Goal: Task Accomplishment & Management: Complete application form

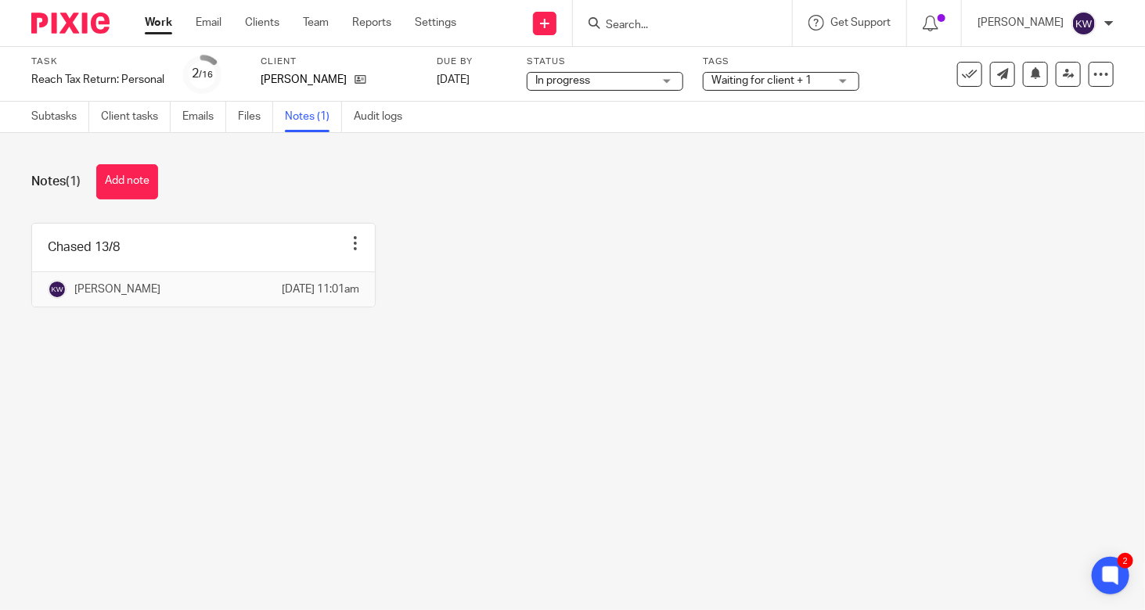
click at [683, 27] on input "Search" at bounding box center [674, 26] width 141 height 14
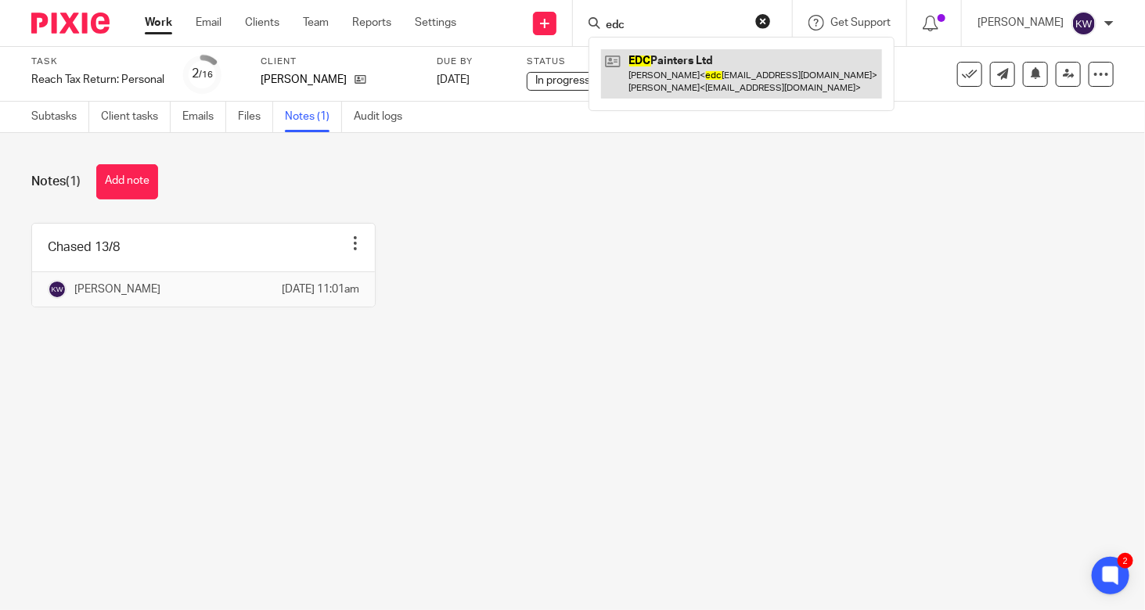
type input "edc"
click at [660, 80] on link at bounding box center [741, 73] width 281 height 49
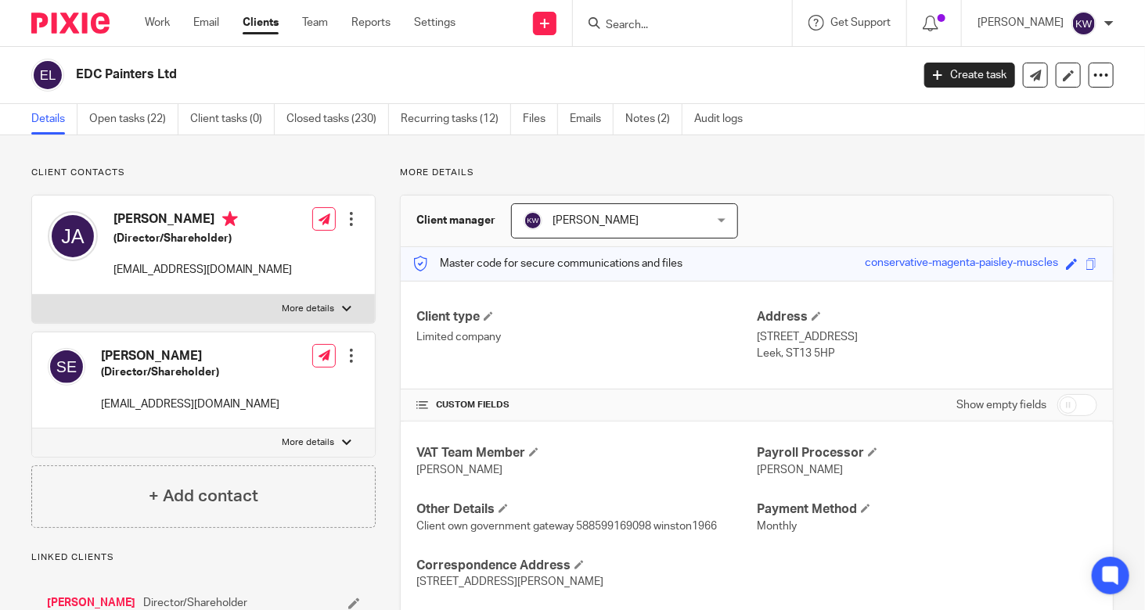
click at [141, 131] on link "Open tasks (22)" at bounding box center [133, 119] width 89 height 31
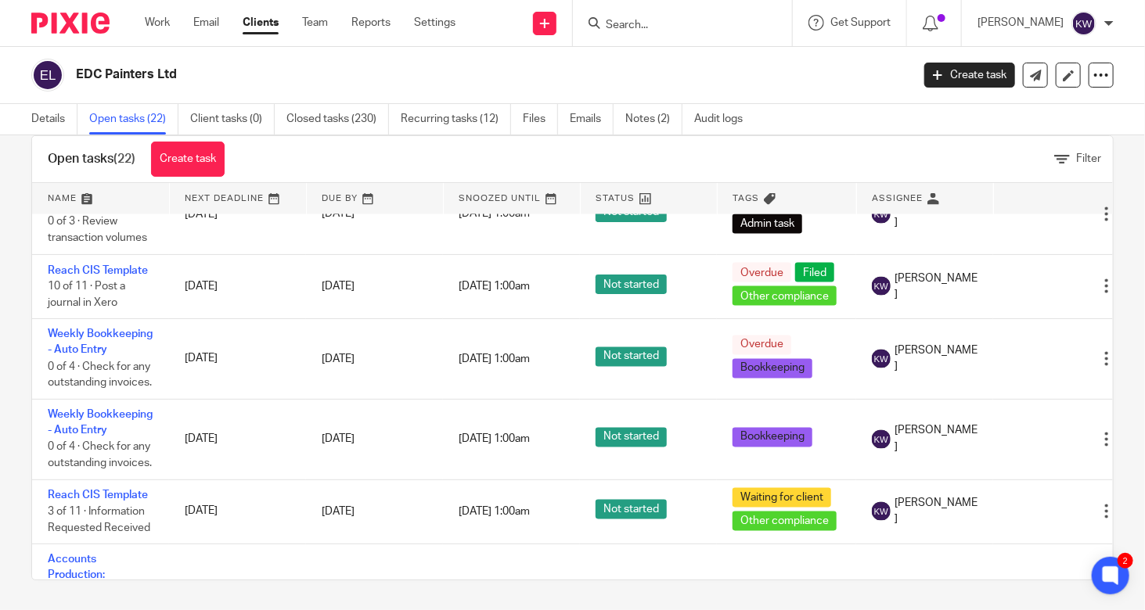
scroll to position [1282, 0]
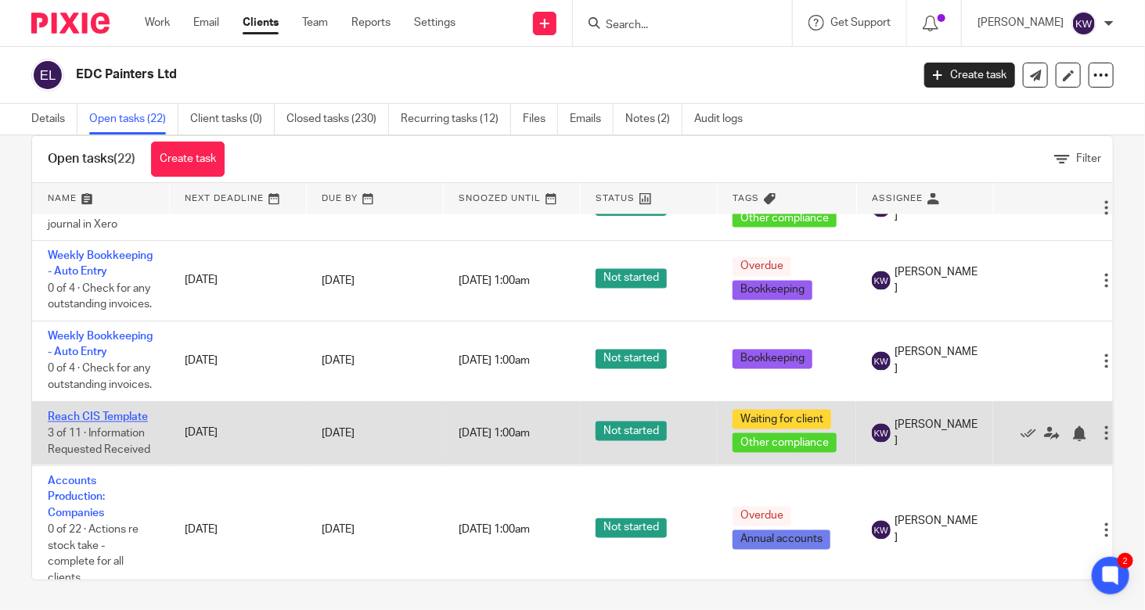
click at [120, 423] on link "Reach CIS Template" at bounding box center [98, 417] width 100 height 11
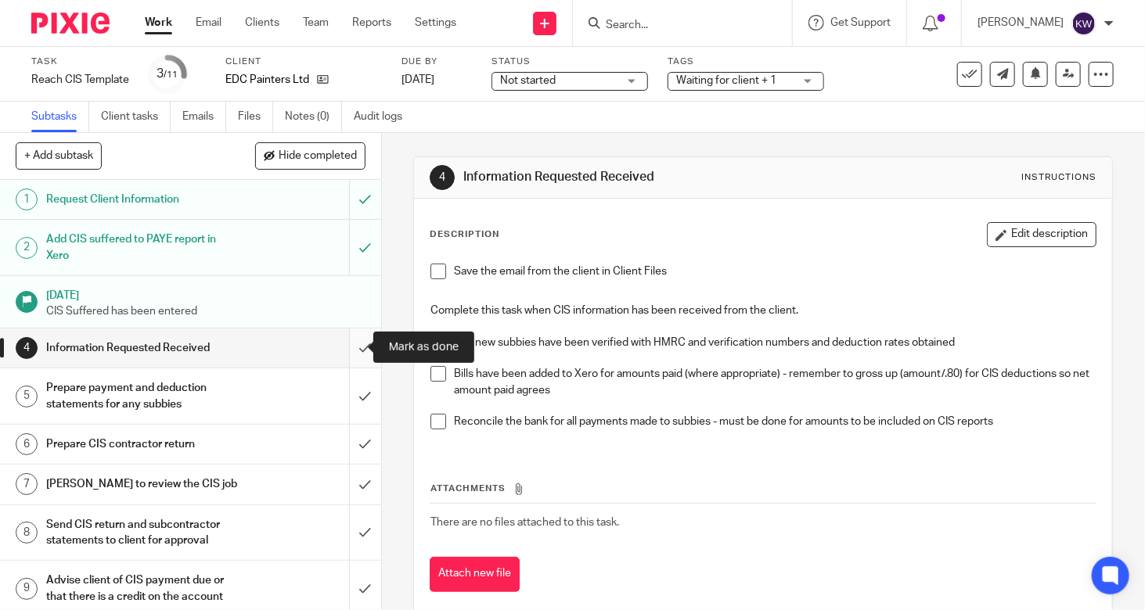
click at [347, 343] on input "submit" at bounding box center [190, 348] width 381 height 39
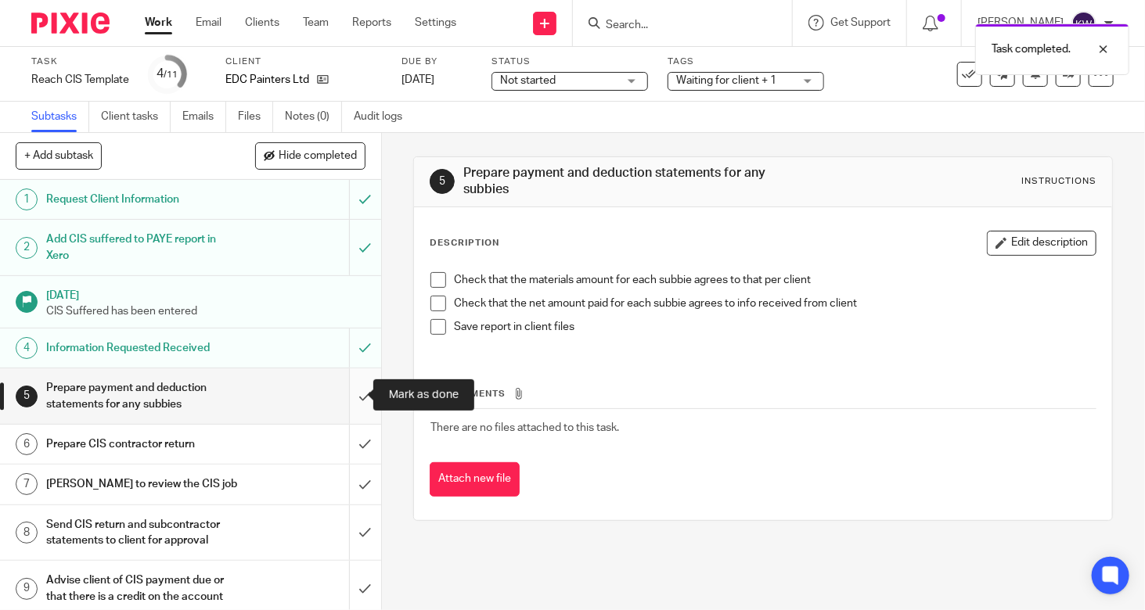
click at [348, 390] on input "submit" at bounding box center [190, 396] width 381 height 56
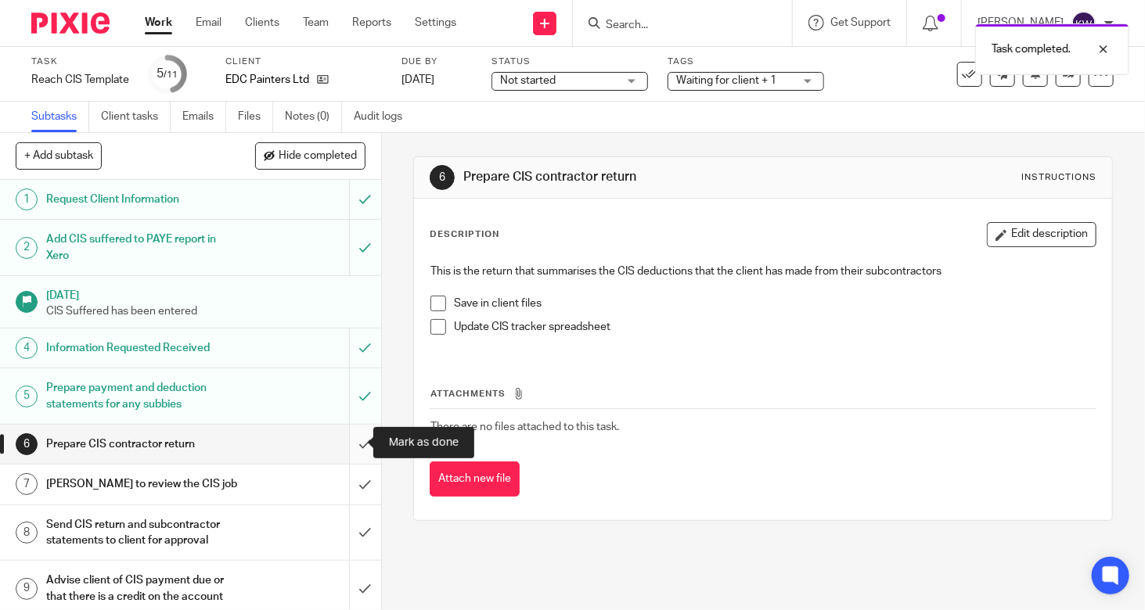
click at [351, 440] on input "submit" at bounding box center [190, 444] width 381 height 39
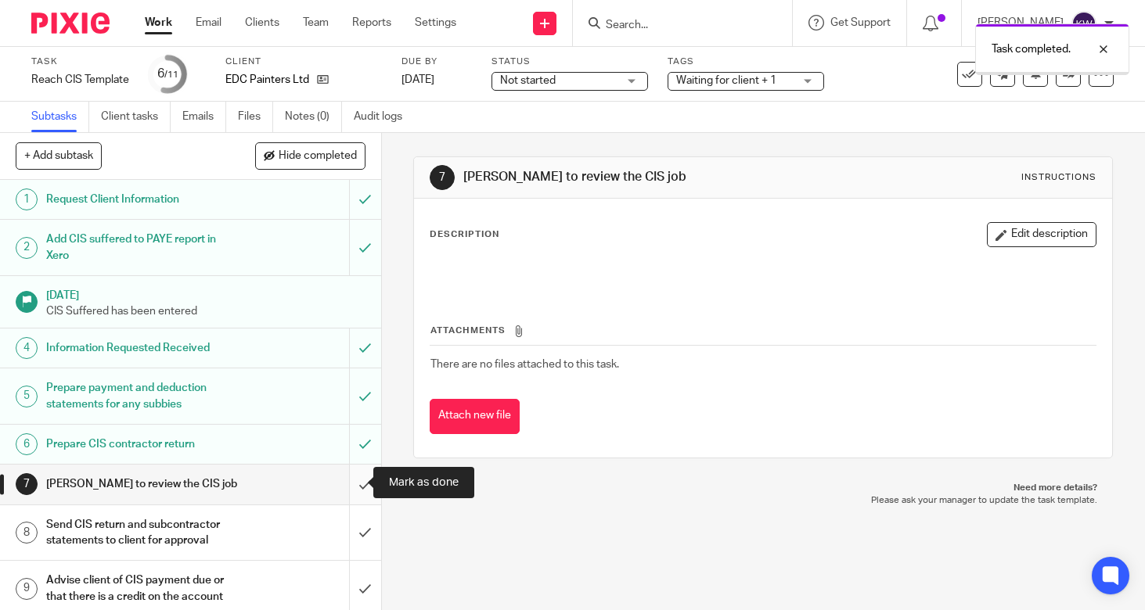
click at [352, 487] on input "submit" at bounding box center [190, 484] width 381 height 39
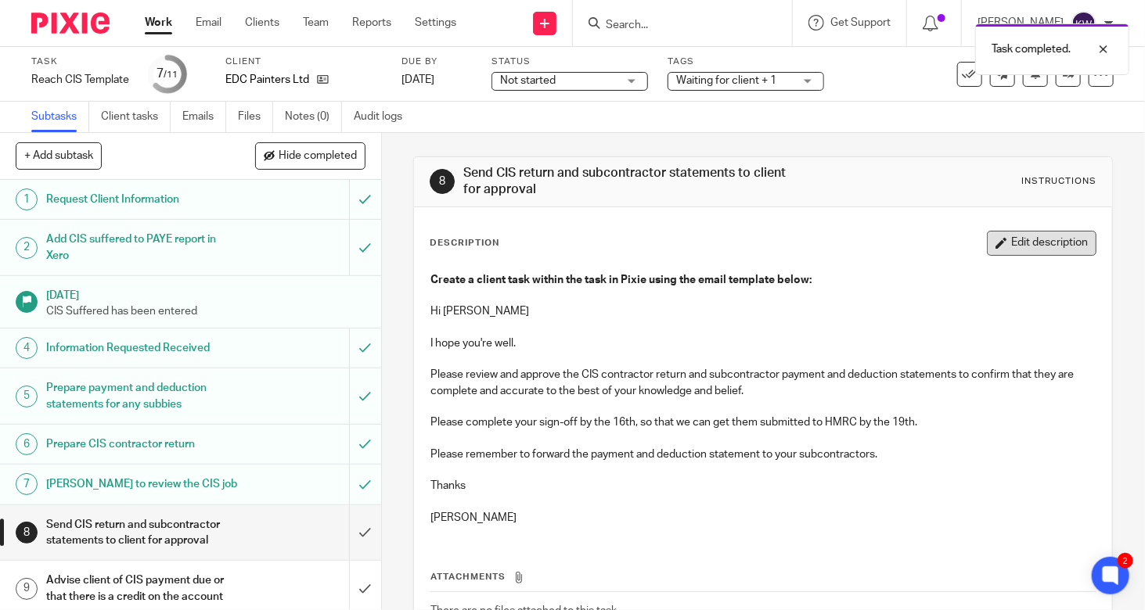
click at [987, 239] on button "Edit description" at bounding box center [1042, 243] width 110 height 25
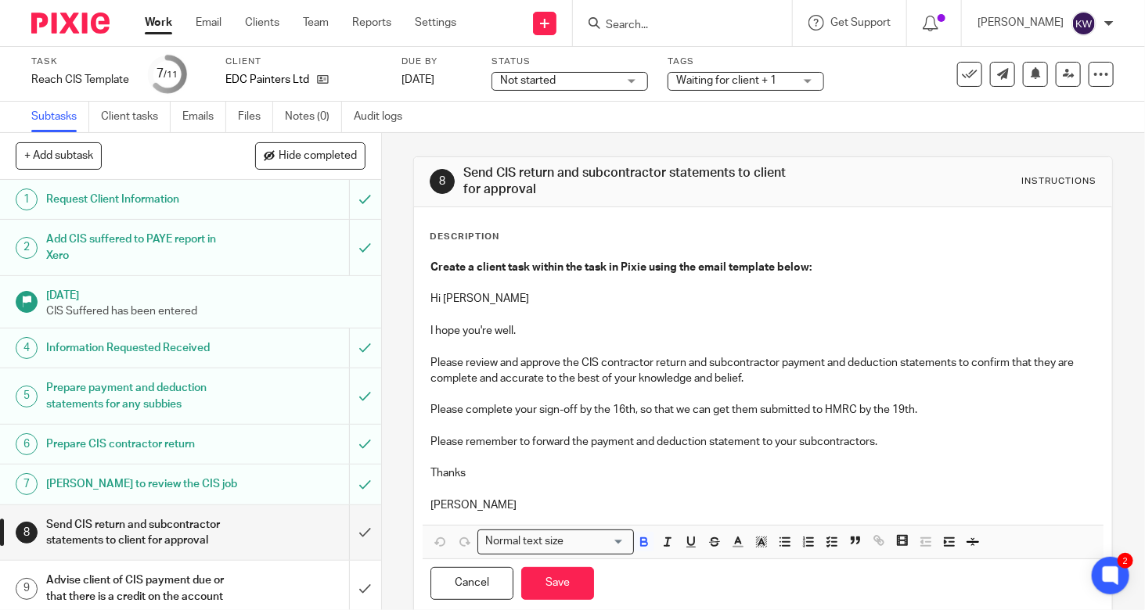
click at [621, 405] on p "Please complete your sign-off by the 16th, so that we can get them submitted to…" at bounding box center [762, 410] width 665 height 16
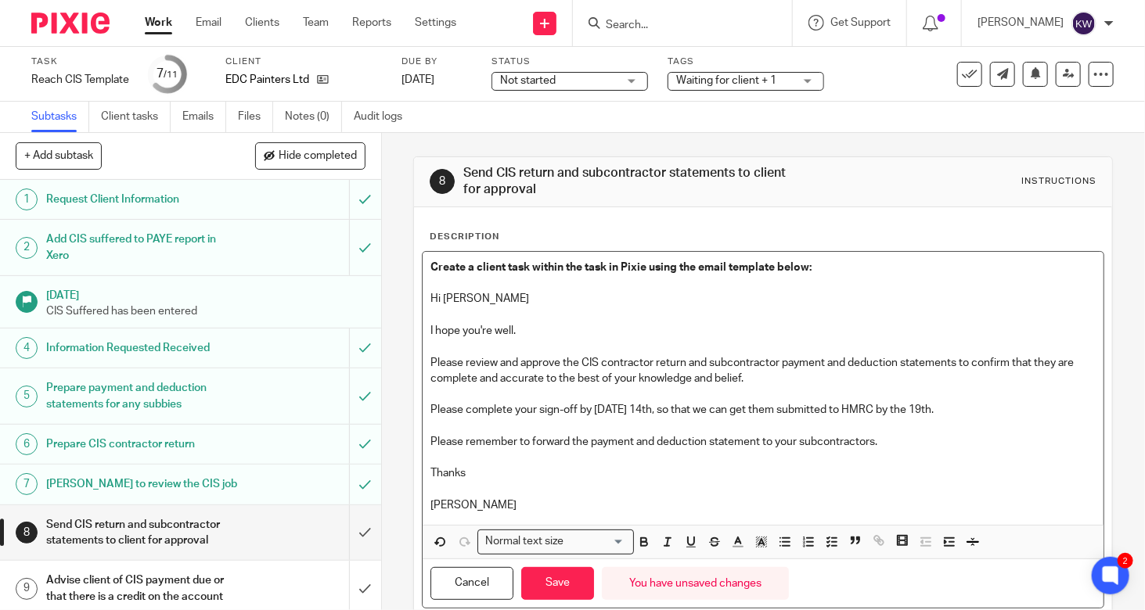
click at [930, 440] on p "Please remember to forward the payment and deduction statement to your subcontr…" at bounding box center [762, 442] width 665 height 16
drag, startPoint x: 884, startPoint y: 408, endPoint x: 948, endPoint y: 412, distance: 64.3
click at [948, 412] on p "Please complete your sign-off by Thursday 14th, so that we can get them submitt…" at bounding box center [762, 410] width 665 height 16
click at [715, 408] on p "Please complete your sign-off by Thursday 14th, so that we can get them submitt…" at bounding box center [762, 410] width 665 height 16
click at [927, 408] on p "Please complete your sign-off by Thursday 14th, so that I can get them submitte…" at bounding box center [762, 410] width 665 height 16
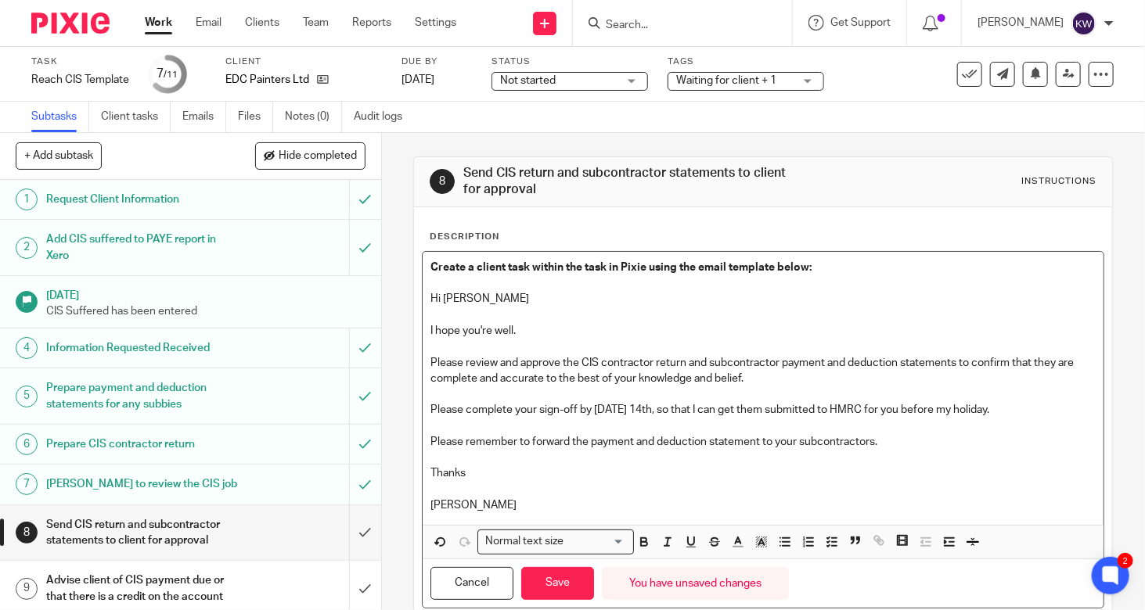
click at [957, 462] on p at bounding box center [762, 458] width 665 height 16
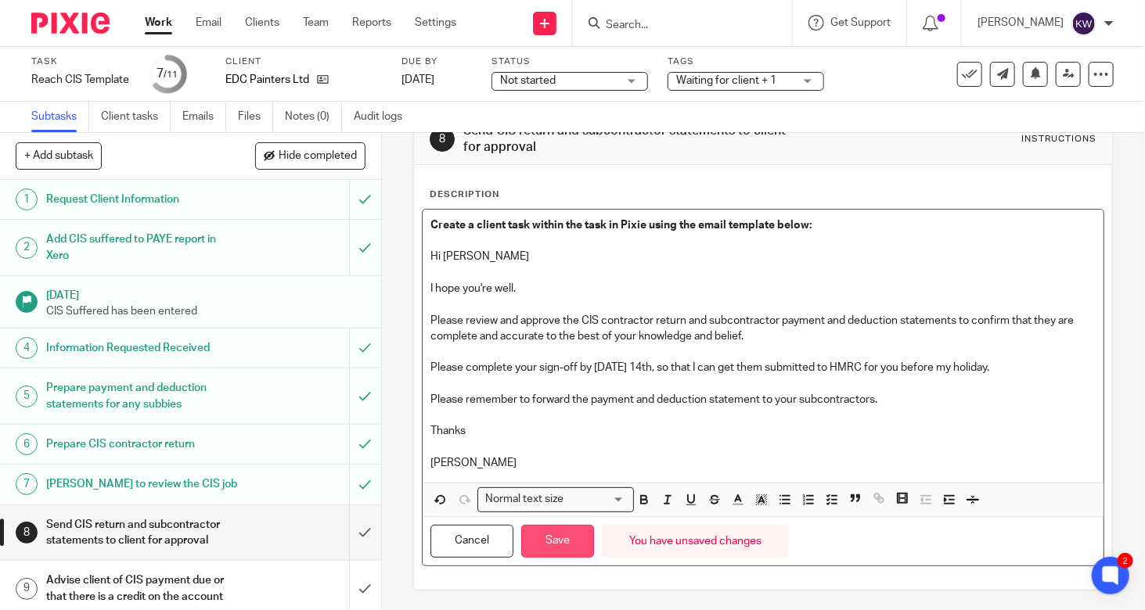
click at [577, 547] on button "Save" at bounding box center [557, 542] width 73 height 34
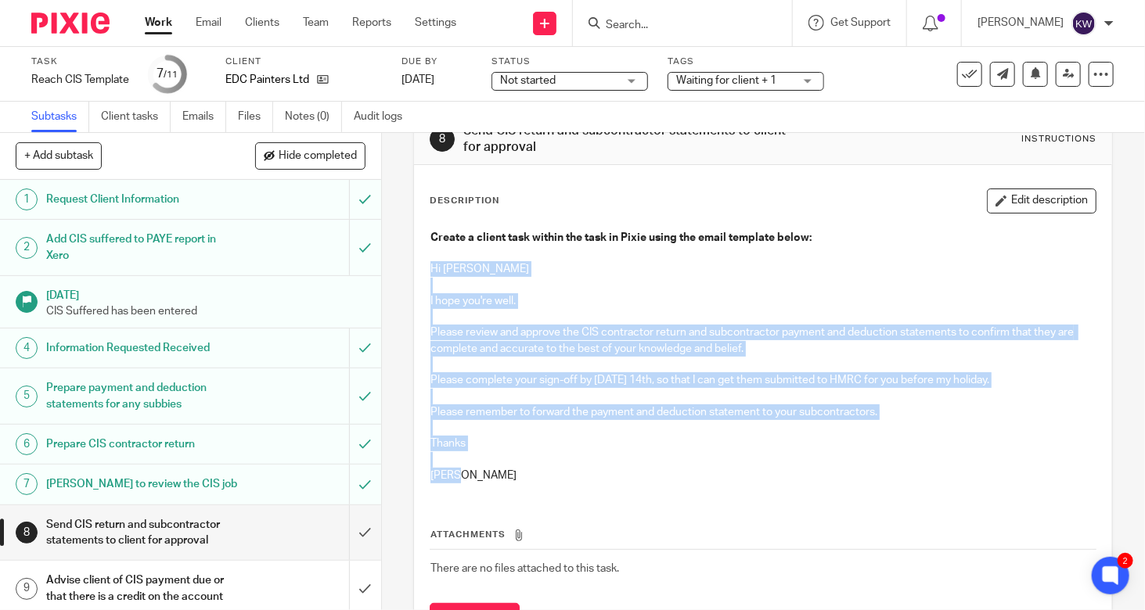
drag, startPoint x: 471, startPoint y: 474, endPoint x: 422, endPoint y: 261, distance: 218.4
click at [422, 261] on div "Create a client task within the task in Pixie using the email template below: H…" at bounding box center [762, 358] width 681 height 273
copy div "Hi Jackie I hope you're well. Please review and approve the CIS contractor retu…"
click at [606, 364] on p at bounding box center [762, 365] width 665 height 16
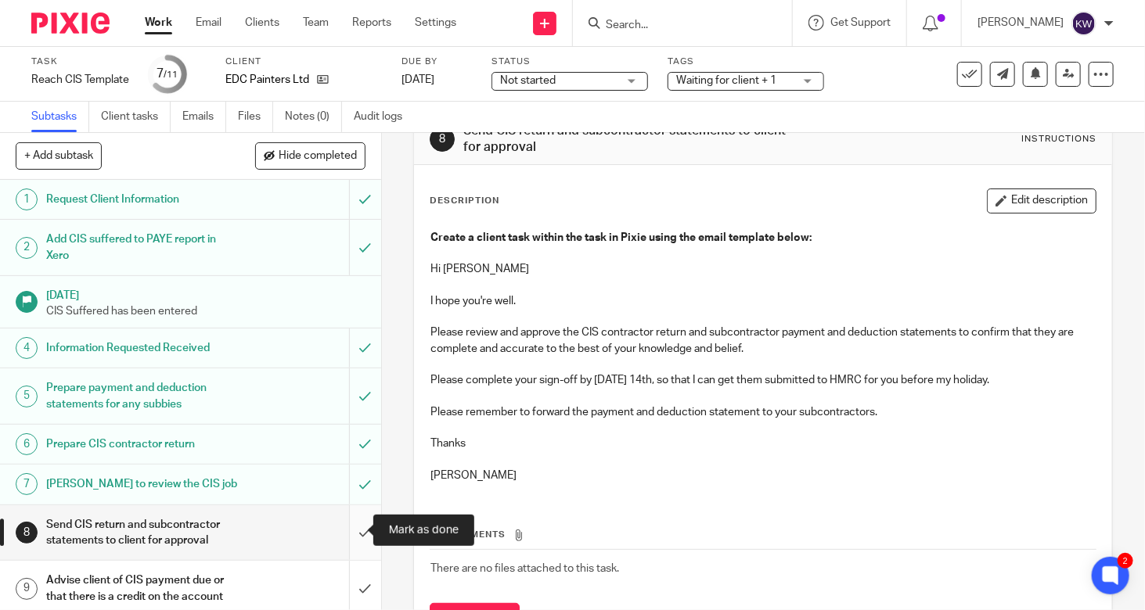
click at [346, 532] on input "submit" at bounding box center [190, 533] width 381 height 56
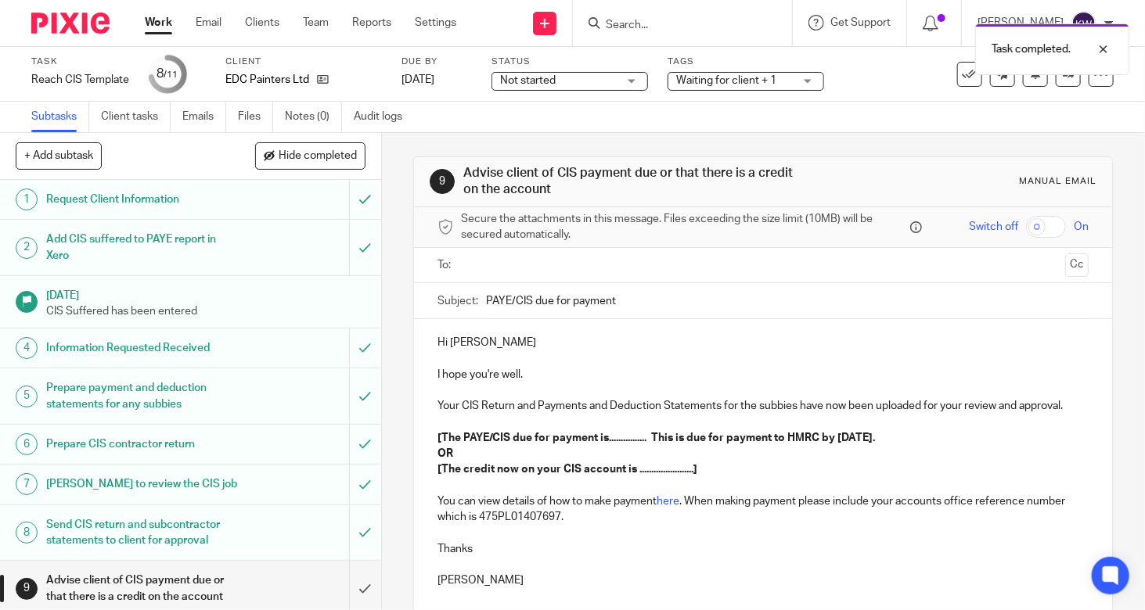
click at [710, 83] on span "Waiting for client + 1" at bounding box center [726, 80] width 100 height 11
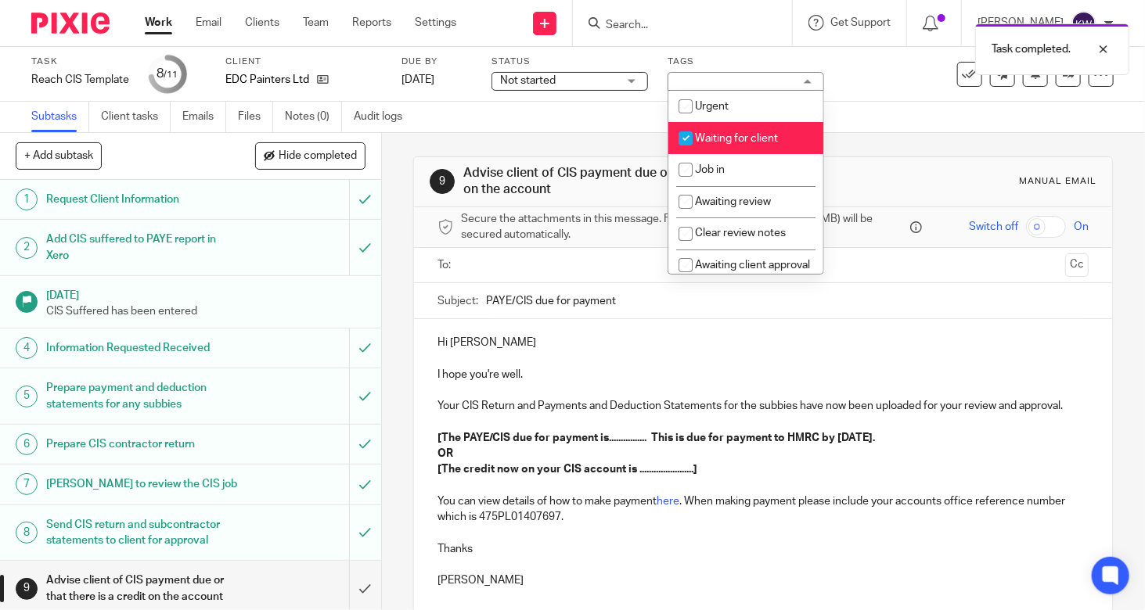
click at [687, 138] on input "checkbox" at bounding box center [685, 139] width 30 height 30
checkbox input "false"
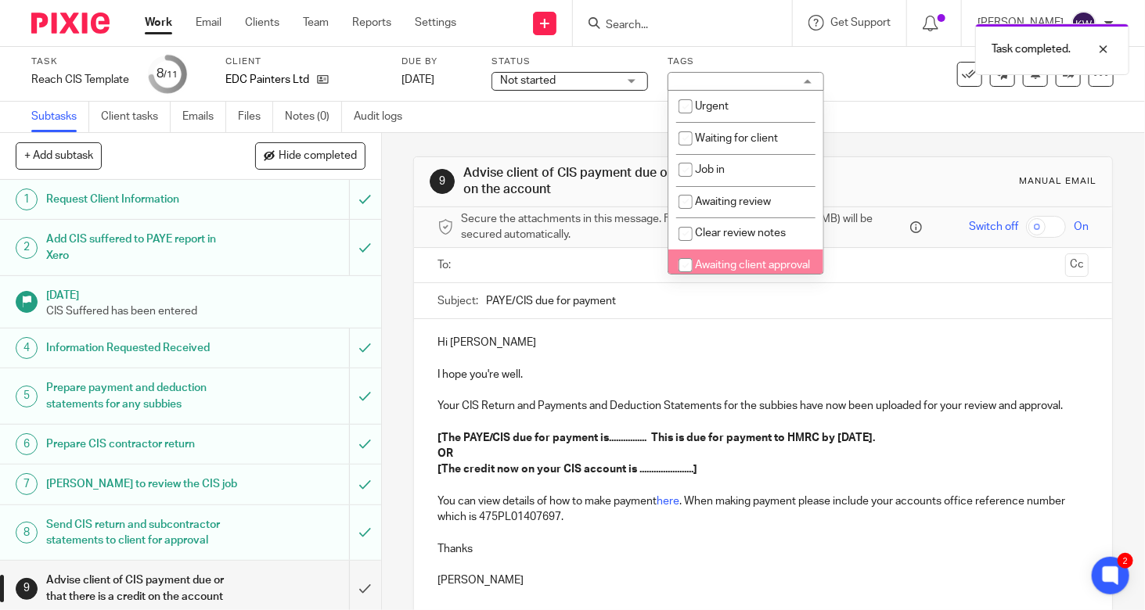
click at [681, 264] on input "checkbox" at bounding box center [685, 265] width 30 height 30
checkbox input "true"
click at [674, 390] on p at bounding box center [762, 391] width 651 height 16
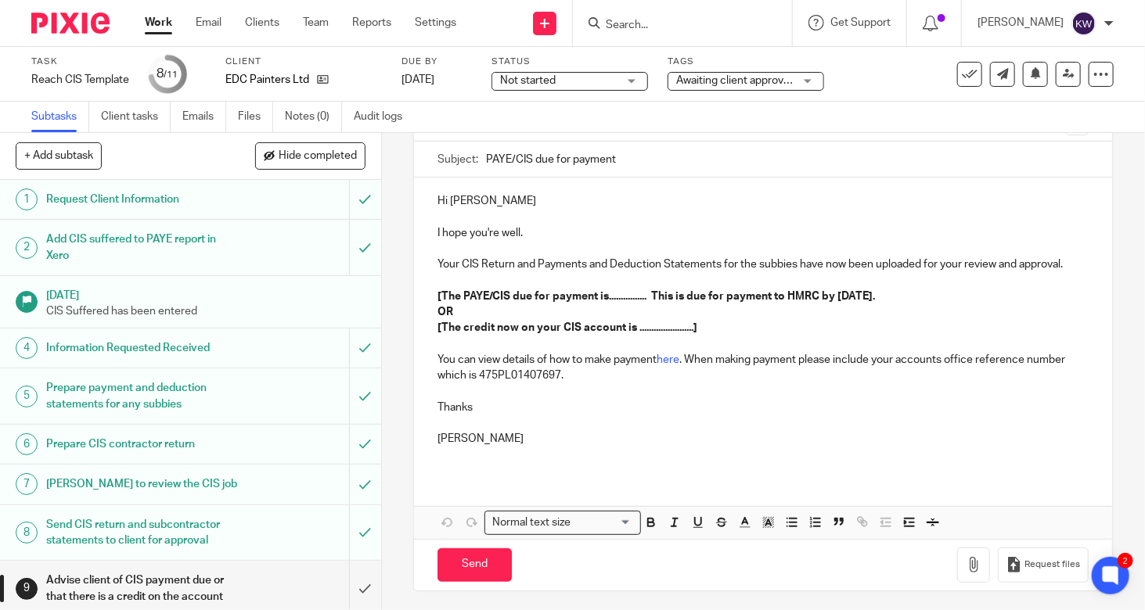
scroll to position [142, 0]
drag, startPoint x: 509, startPoint y: 158, endPoint x: 432, endPoint y: 161, distance: 76.7
click at [432, 161] on div "Subject: PAYE/CIS due for payment" at bounding box center [763, 160] width 698 height 36
type input "CIS/PAYE re tax month ended [DATE]"
click at [569, 225] on p "I hope you're well." at bounding box center [762, 233] width 651 height 16
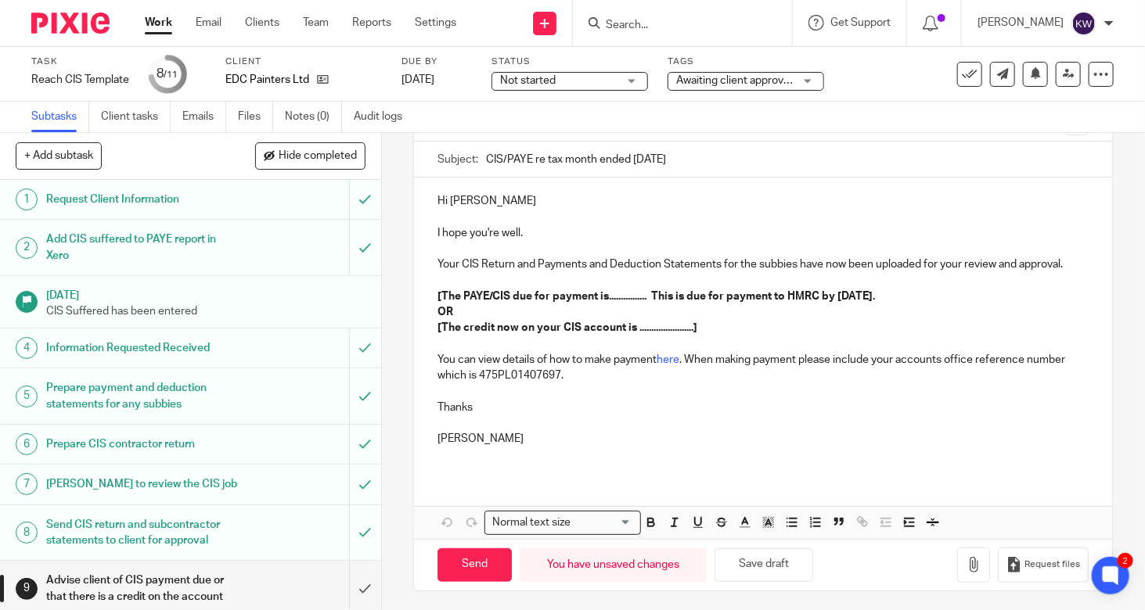
scroll to position [63, 0]
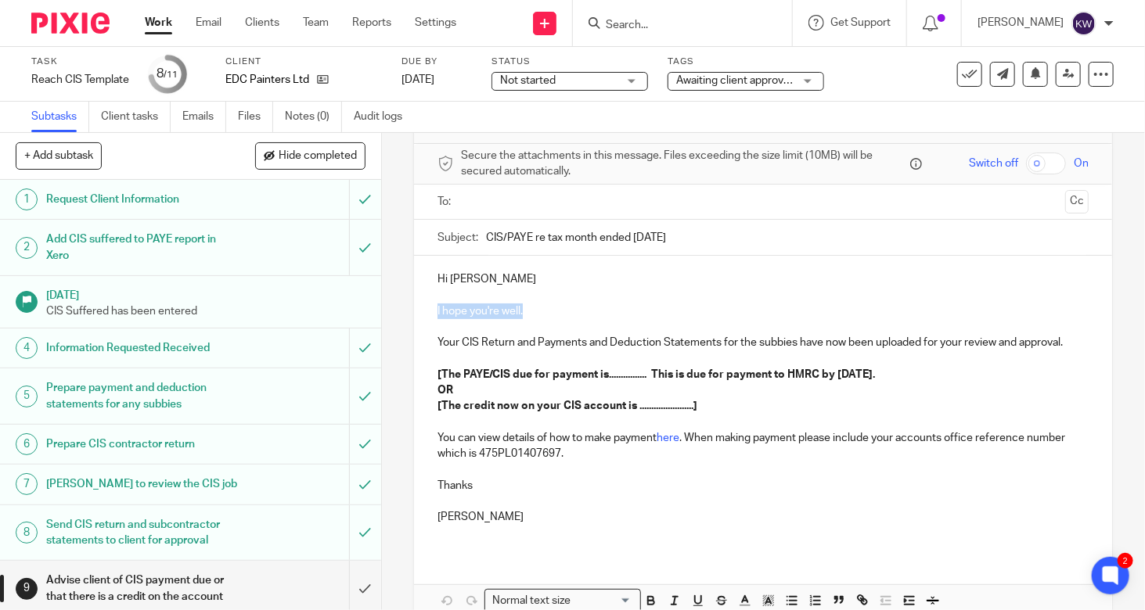
drag, startPoint x: 524, startPoint y: 310, endPoint x: 423, endPoint y: 313, distance: 101.0
click at [423, 313] on div "Hi [PERSON_NAME] I hope you're well. Your CIS Return and Payments and Deduction…" at bounding box center [763, 404] width 698 height 297
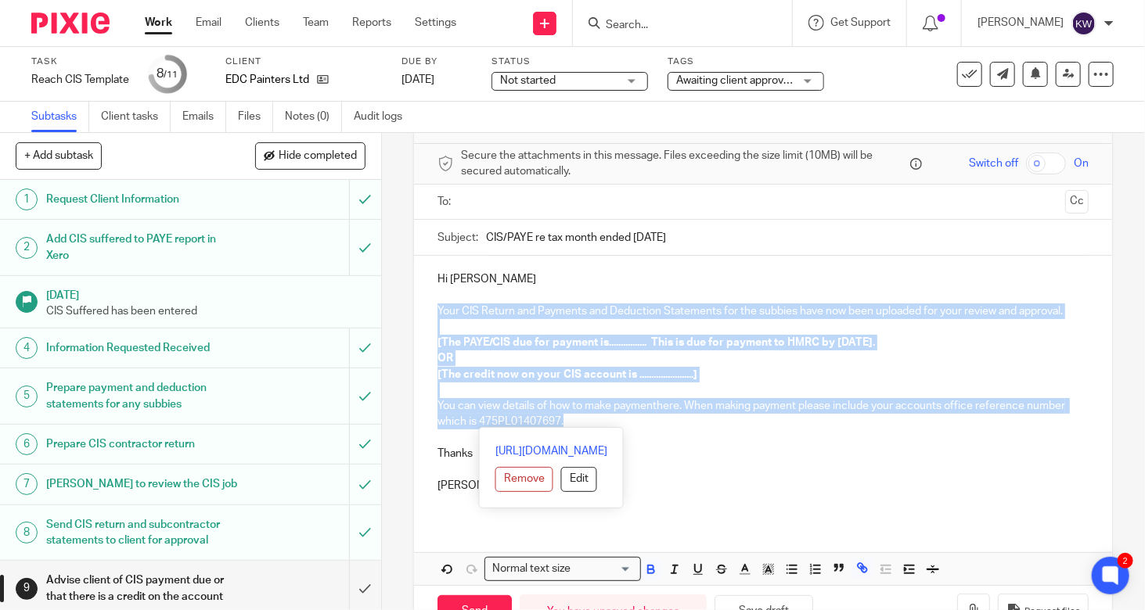
drag, startPoint x: 430, startPoint y: 307, endPoint x: 584, endPoint y: 419, distance: 189.8
click at [584, 419] on div "Hi [PERSON_NAME] Your CIS Return and Payments and Deduction Statements for the …" at bounding box center [763, 388] width 698 height 265
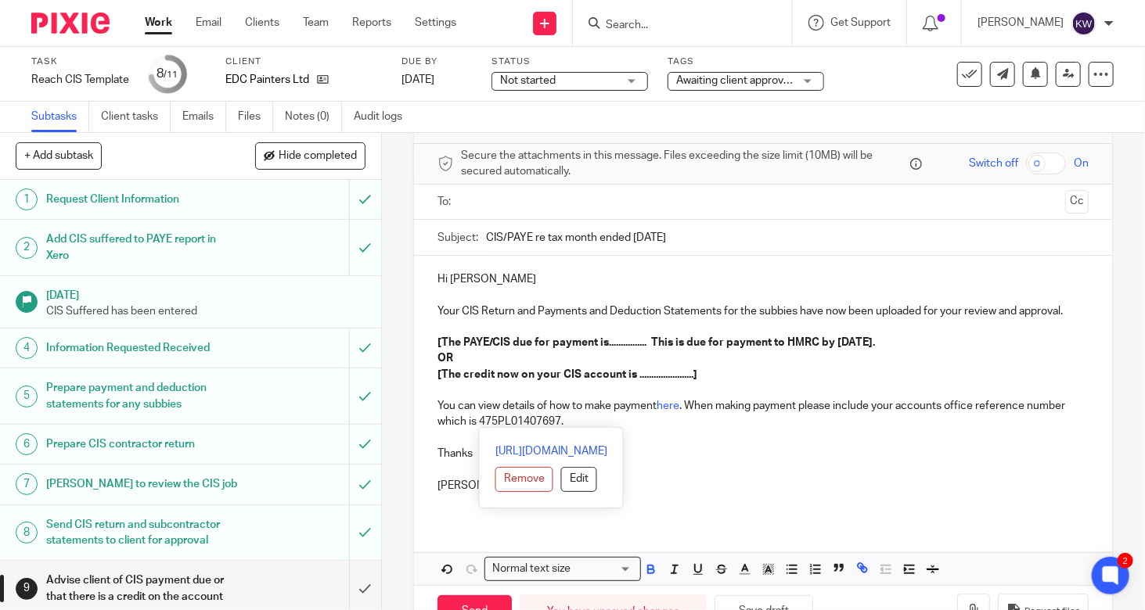
scroll to position [0, 0]
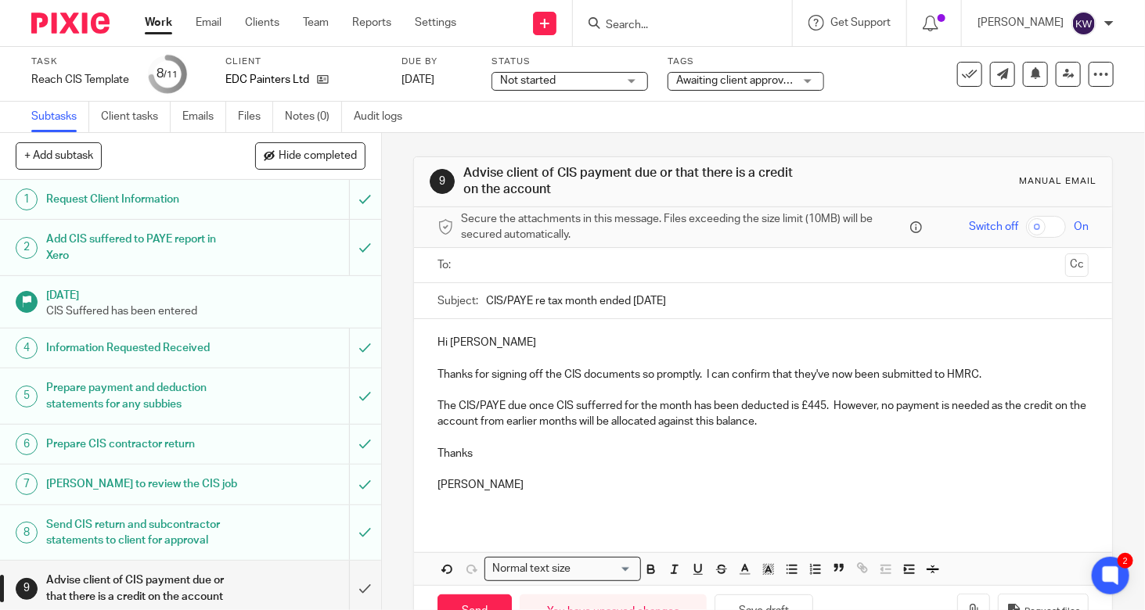
click at [594, 418] on p "The CIS/PAYE due once CIS sufferred for the month has been deducted is £445. Ho…" at bounding box center [762, 414] width 651 height 32
click at [692, 458] on p "Thanks" at bounding box center [762, 454] width 651 height 16
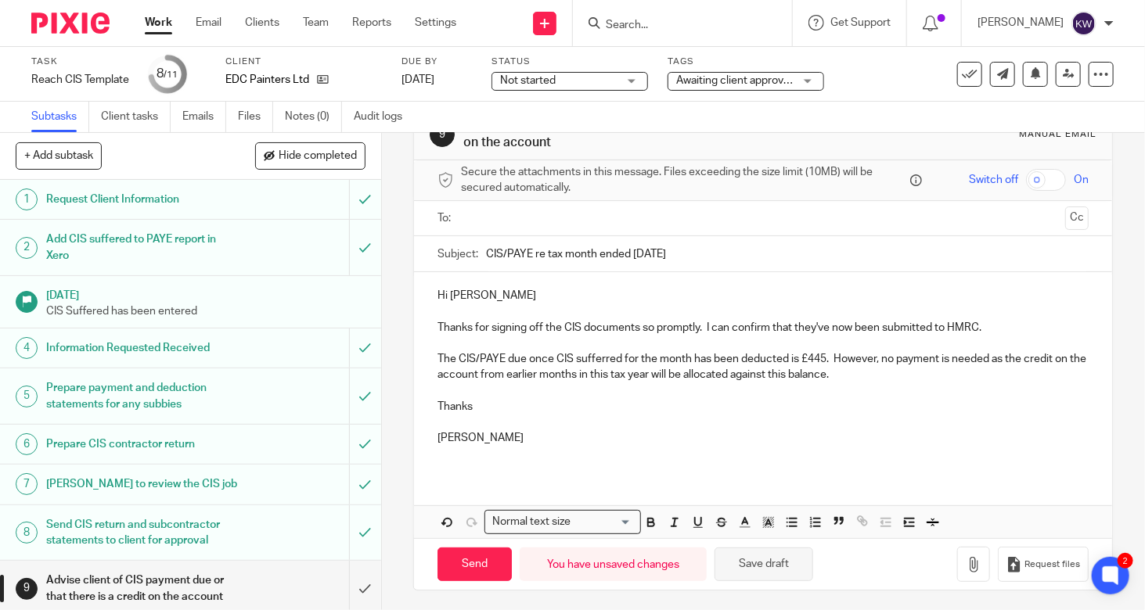
click at [763, 564] on button "Save draft" at bounding box center [763, 565] width 99 height 34
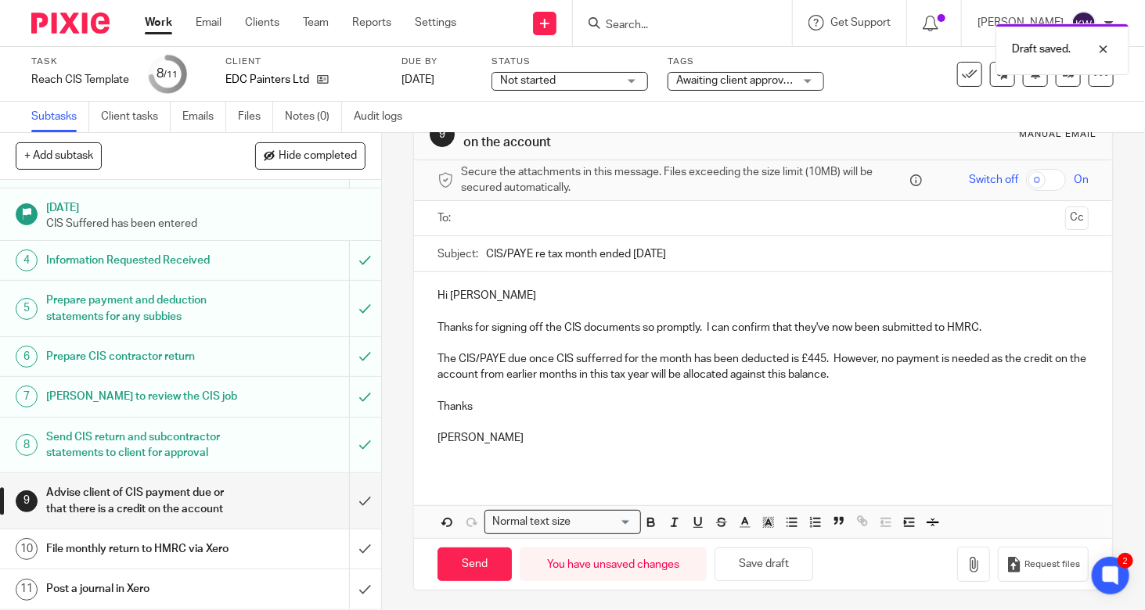
scroll to position [99, 0]
